Goal: Task Accomplishment & Management: Use online tool/utility

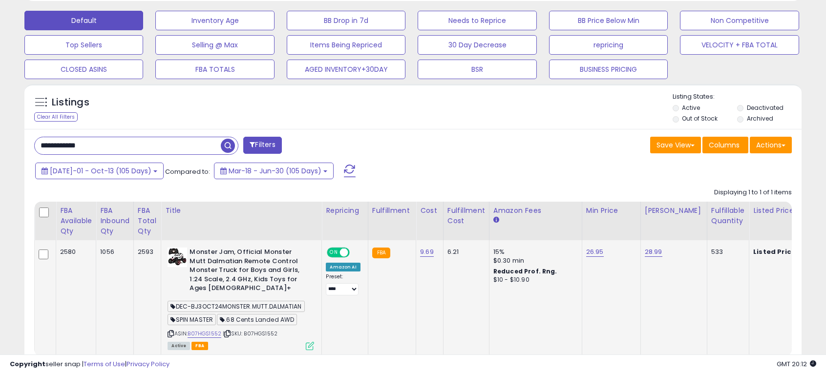
scroll to position [308, 0]
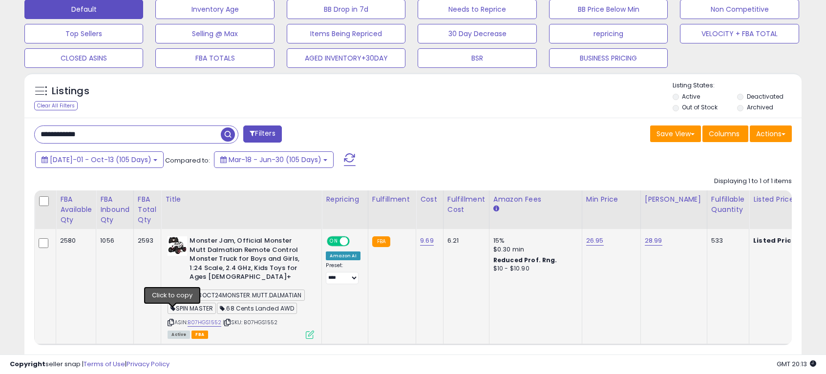
click at [174, 320] on icon at bounding box center [171, 322] width 6 height 5
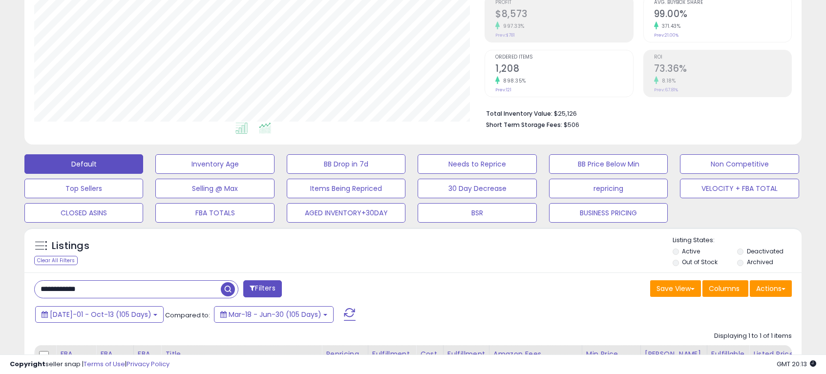
scroll to position [0, 0]
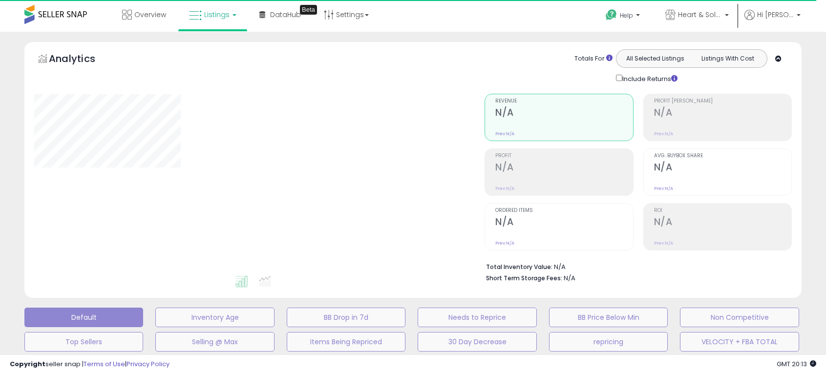
type input "**********"
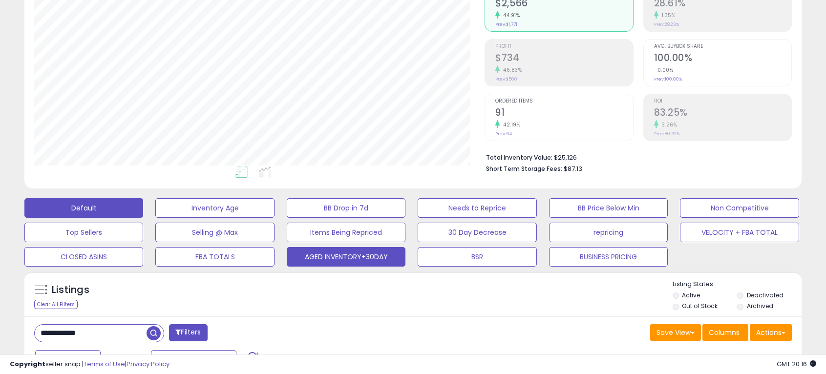
scroll to position [176, 0]
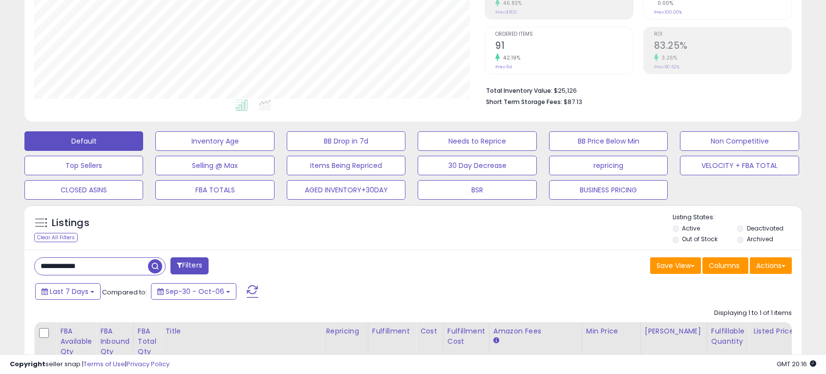
drag, startPoint x: 112, startPoint y: 269, endPoint x: -11, endPoint y: 257, distance: 123.3
click at [0, 198] on html "Unable to login Retrieving listings data.. has not yet accepted the Terms of Us…" at bounding box center [413, 11] width 826 height 374
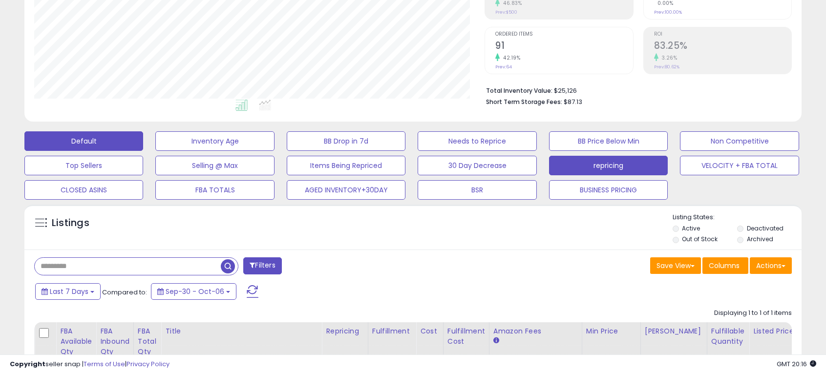
click at [605, 163] on button "repricing" at bounding box center [608, 166] width 119 height 20
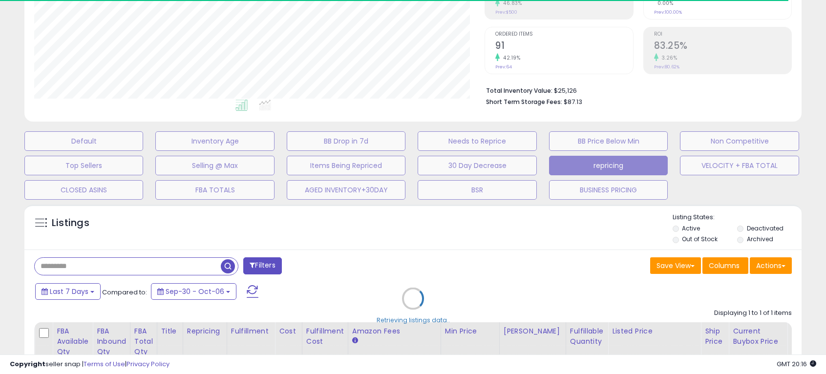
select select "**"
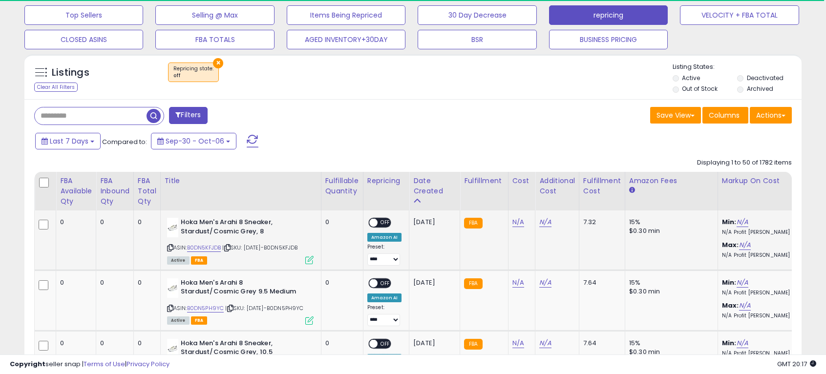
scroll to position [325, 0]
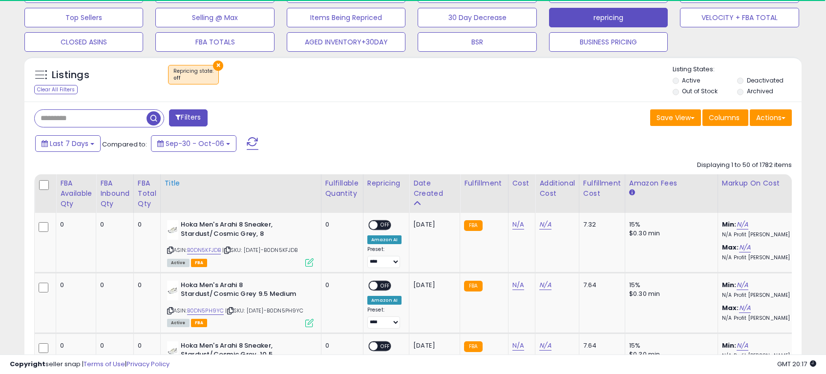
drag, startPoint x: 171, startPoint y: 250, endPoint x: 257, endPoint y: 179, distance: 111.8
click at [171, 250] on icon at bounding box center [170, 250] width 6 height 5
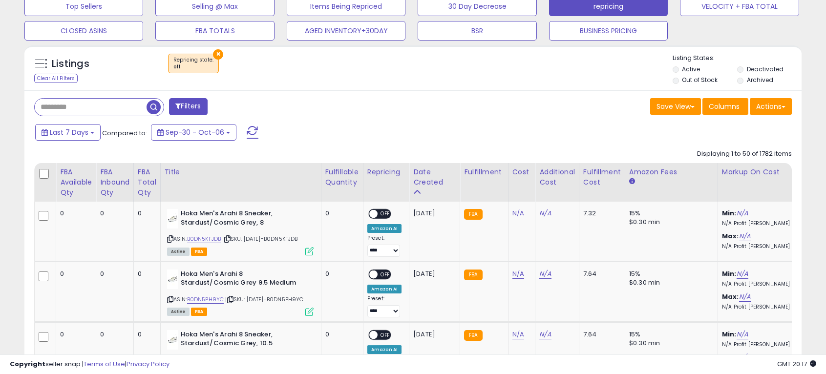
scroll to position [317, 0]
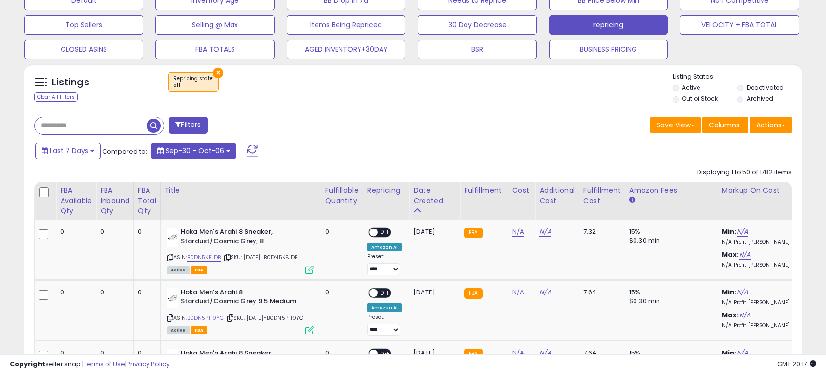
drag, startPoint x: 149, startPoint y: 208, endPoint x: 197, endPoint y: 205, distance: 48.0
click at [149, 208] on div "FBA Total Qty" at bounding box center [147, 201] width 19 height 31
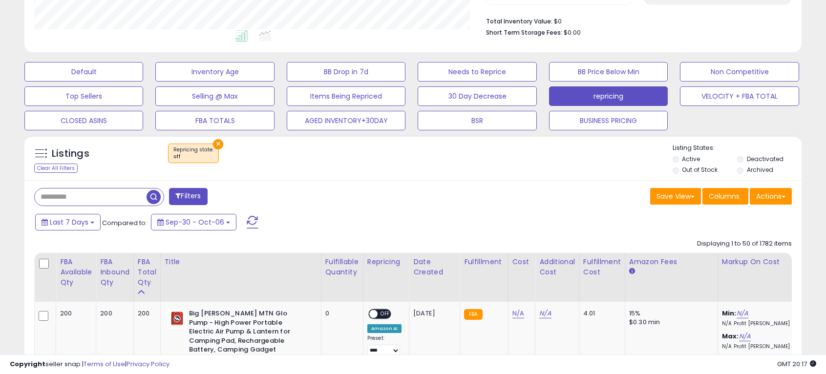
scroll to position [236, 0]
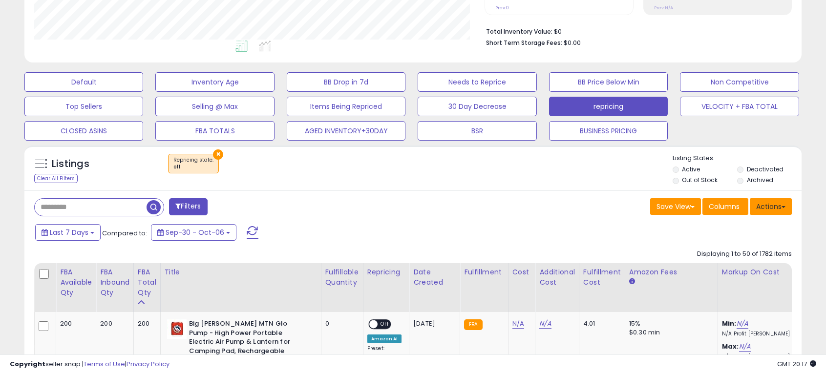
click at [772, 206] on button "Actions" at bounding box center [771, 206] width 42 height 17
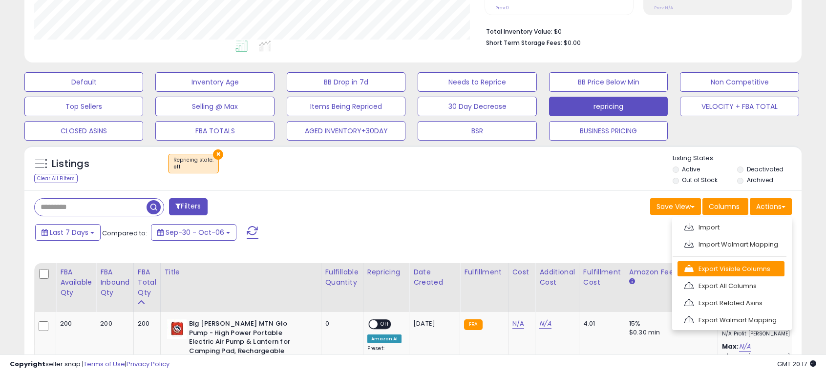
click at [755, 266] on link "Export Visible Columns" at bounding box center [731, 268] width 107 height 15
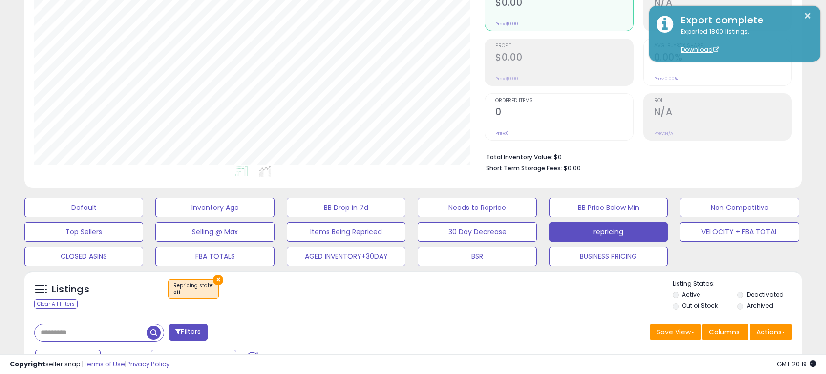
scroll to position [121, 0]
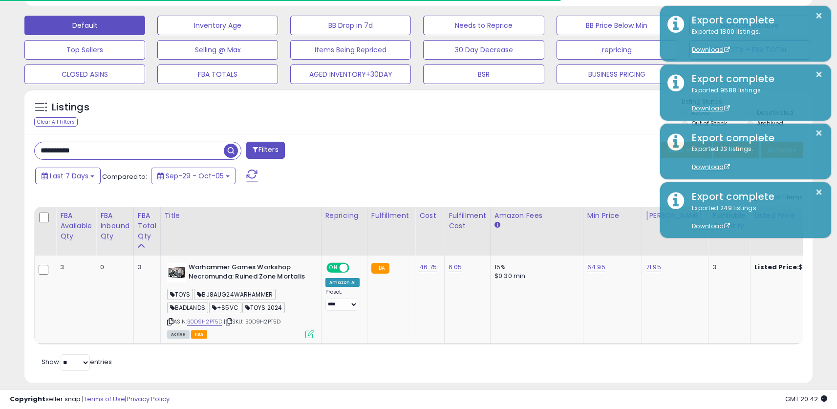
scroll to position [0, 74]
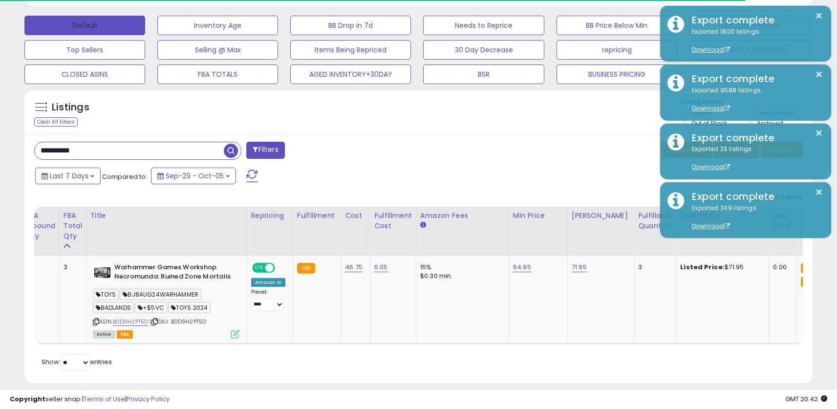
click at [98, 32] on button "Default" at bounding box center [84, 26] width 121 height 20
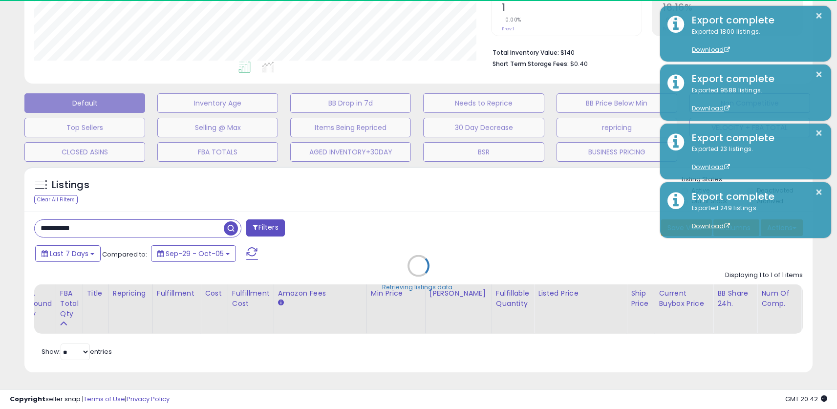
click at [153, 229] on div "Retrieving listings data.." at bounding box center [418, 273] width 803 height 223
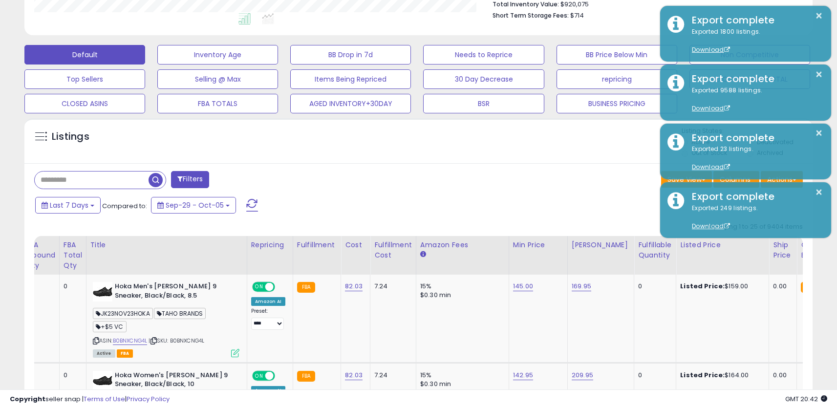
scroll to position [200, 457]
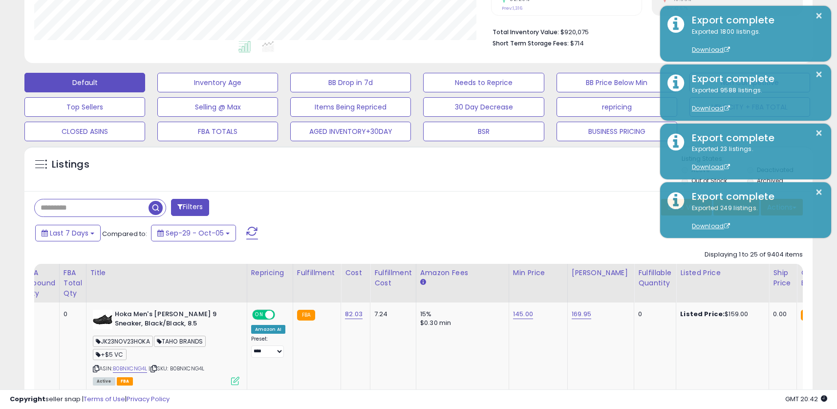
click at [493, 210] on div "Save View Save As New View Columns Actions Import" at bounding box center [615, 208] width 392 height 19
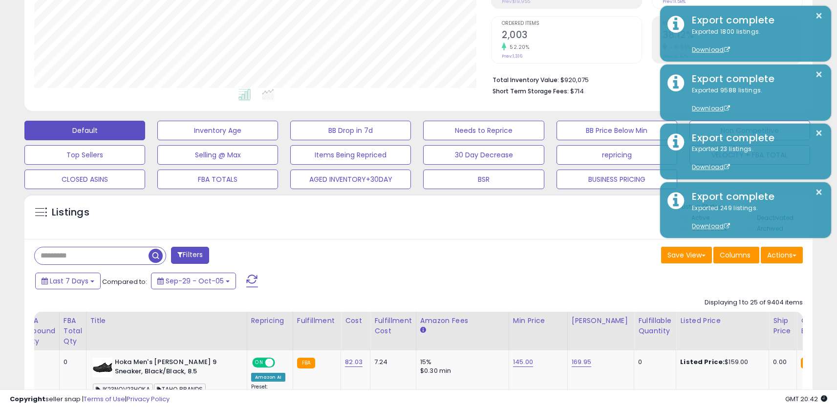
scroll to position [181, 0]
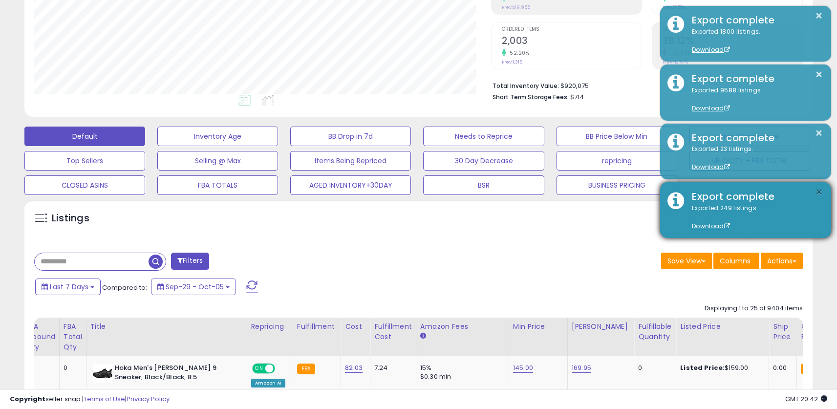
click at [823, 193] on button "×" at bounding box center [819, 192] width 8 height 12
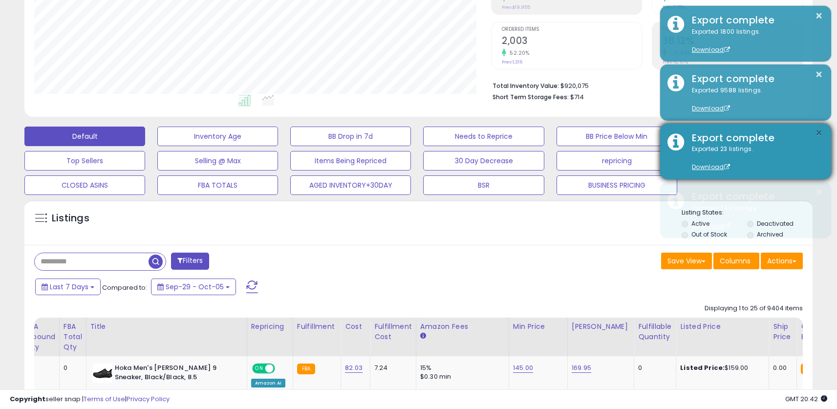
click at [822, 131] on button "×" at bounding box center [819, 133] width 8 height 12
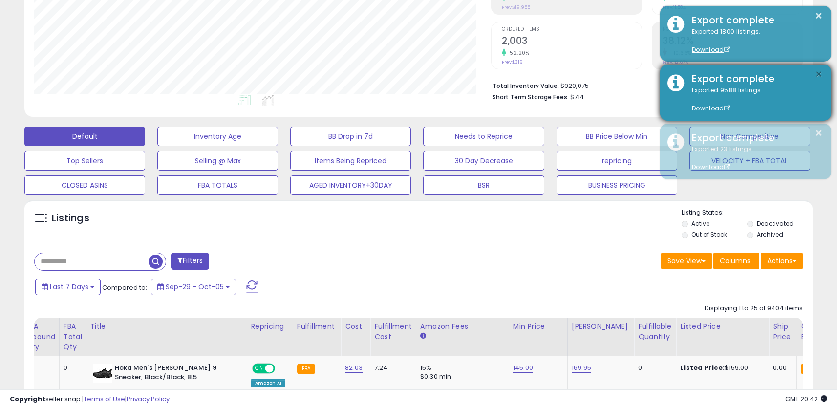
click at [821, 72] on button "×" at bounding box center [819, 74] width 8 height 12
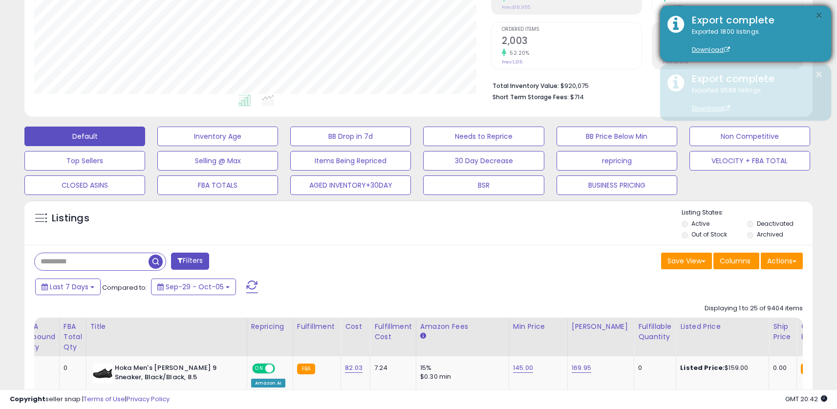
click at [820, 14] on button "×" at bounding box center [819, 16] width 8 height 12
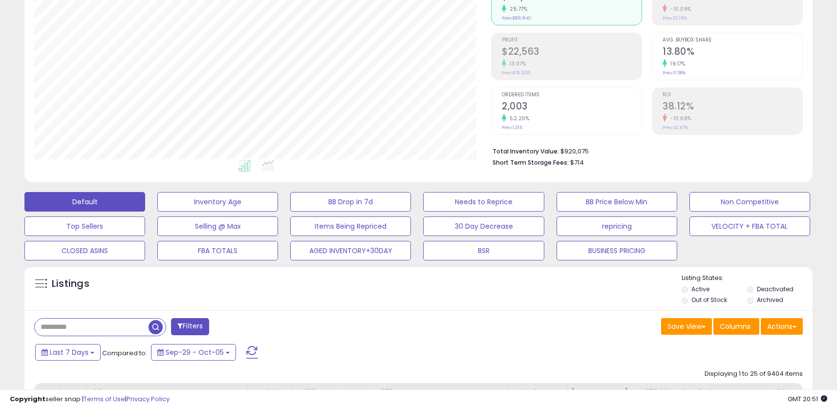
scroll to position [172, 0]
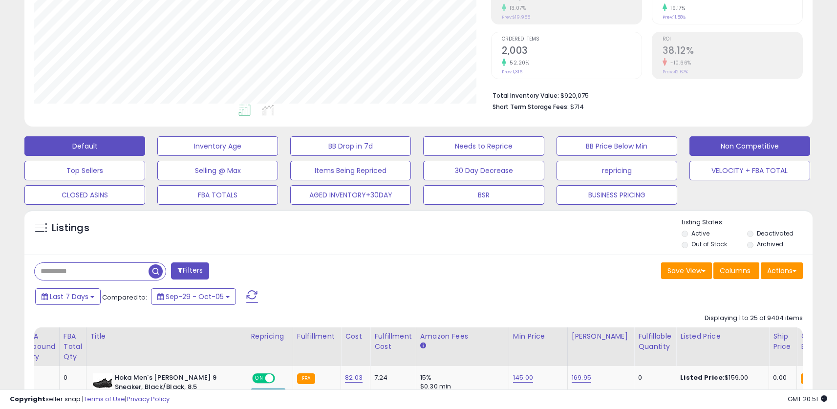
click at [704, 149] on button "Non Competitive" at bounding box center [750, 146] width 121 height 20
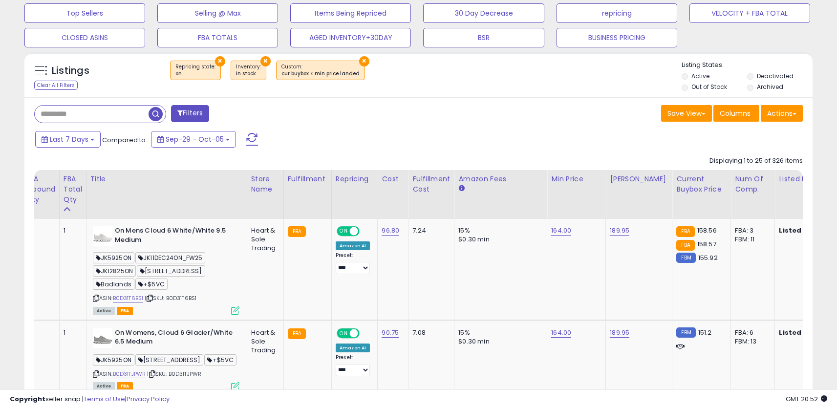
scroll to position [356, 0]
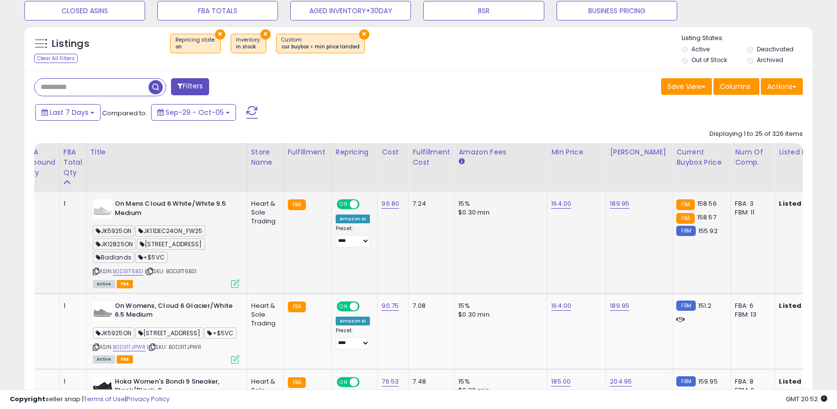
click at [96, 271] on icon at bounding box center [96, 271] width 6 height 5
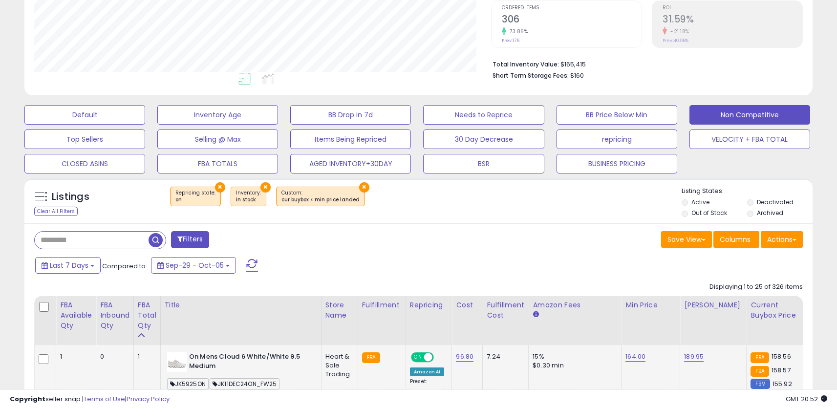
scroll to position [195, 0]
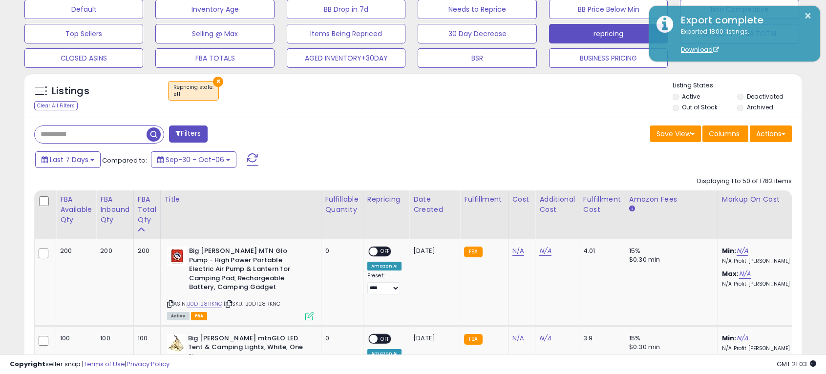
scroll to position [293, 0]
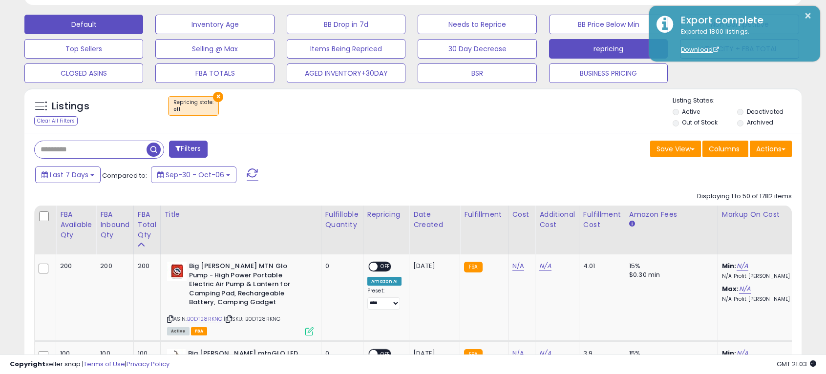
click at [91, 23] on button "Default" at bounding box center [83, 25] width 119 height 20
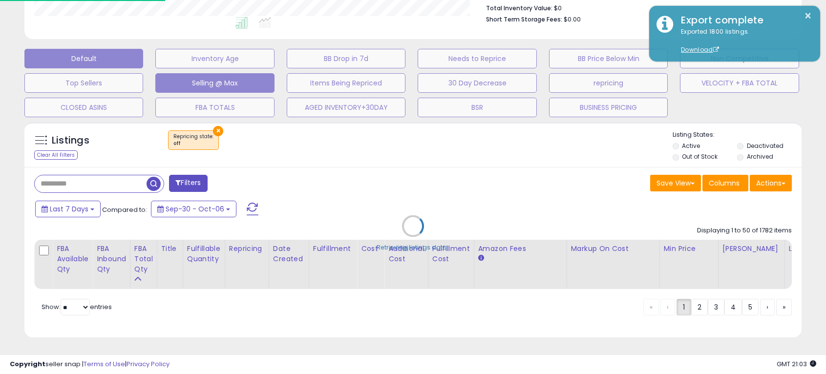
scroll to position [259, 0]
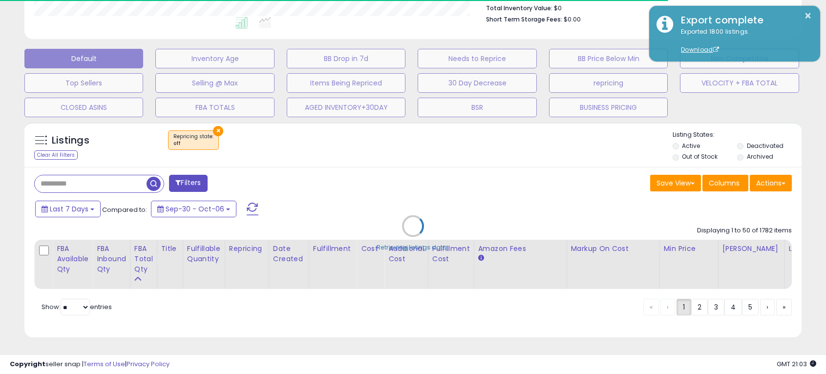
select select "**"
